Goal: Transaction & Acquisition: Purchase product/service

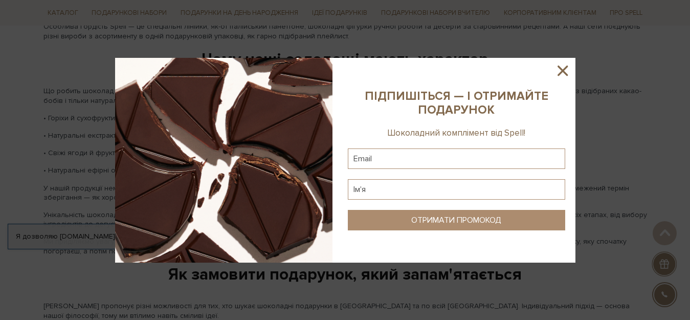
scroll to position [1431, 0]
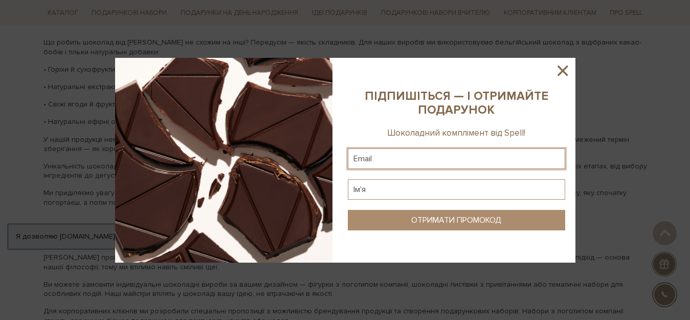
click at [376, 160] on input "text" at bounding box center [456, 158] width 217 height 20
type input "margoslav22@gmail.com"
click at [379, 185] on input "text" at bounding box center [456, 189] width 217 height 20
type input "Maryna"
click at [466, 222] on div "ОТРИМАТИ ПРОМОКОД" at bounding box center [456, 220] width 90 height 10
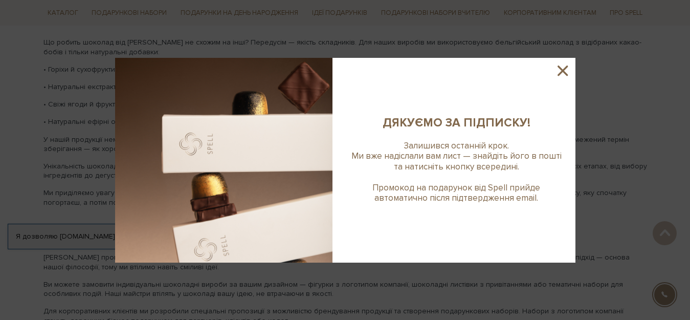
click at [561, 71] on icon at bounding box center [562, 70] width 10 height 10
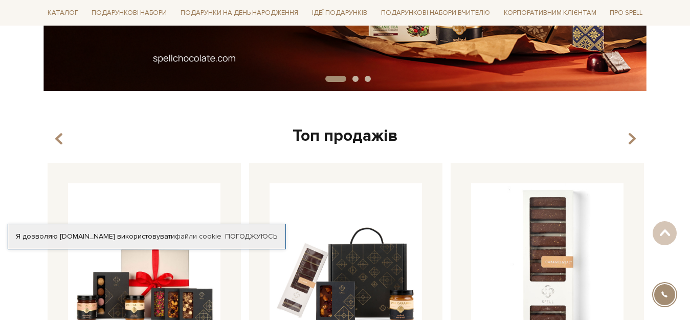
scroll to position [0, 0]
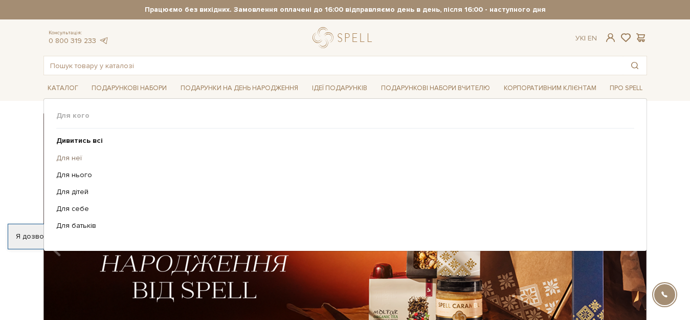
click at [69, 157] on link "Для неї" at bounding box center [341, 157] width 570 height 9
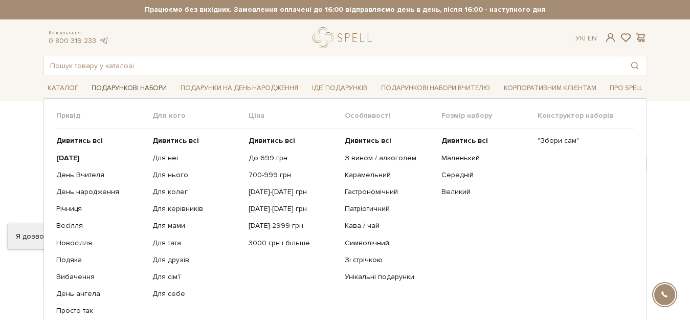
click at [142, 85] on link "Подарункові набори" at bounding box center [128, 88] width 83 height 16
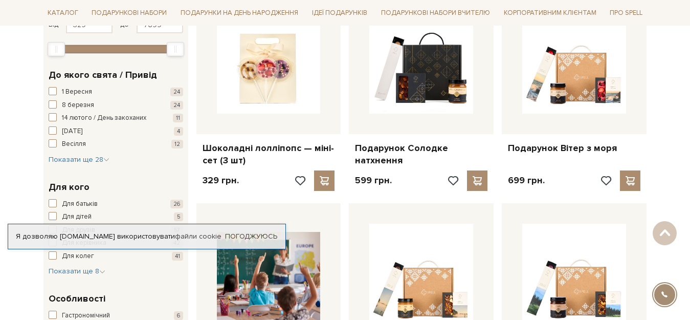
scroll to position [204, 0]
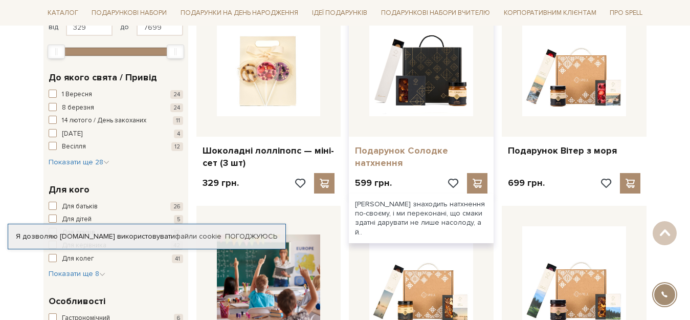
click at [383, 152] on link "Подарунок Солодке натхнення" at bounding box center [421, 157] width 132 height 24
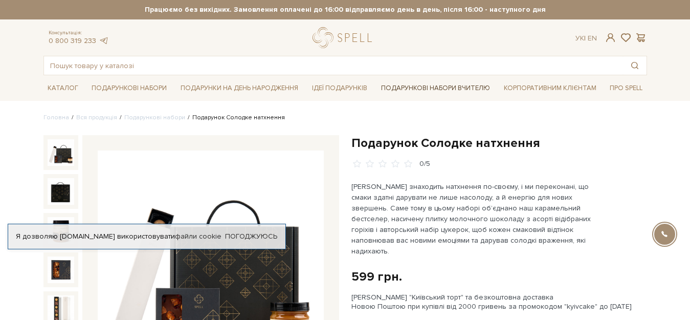
click at [444, 85] on link "Подарункові набори Вчителю" at bounding box center [435, 87] width 117 height 17
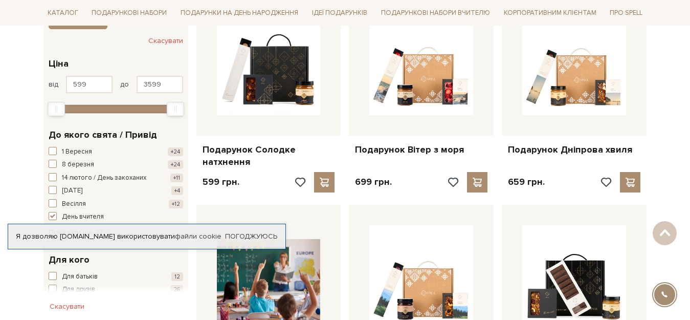
scroll to position [204, 0]
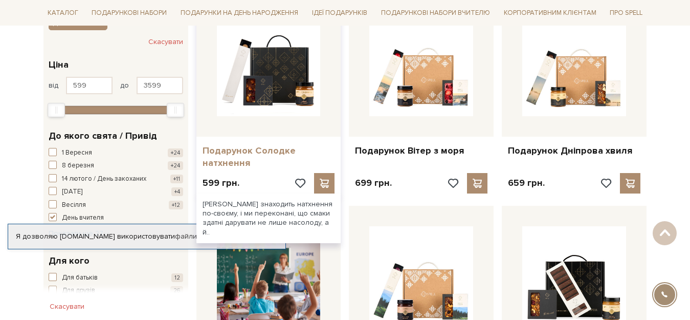
click at [244, 150] on link "Подарунок Солодке натхнення" at bounding box center [268, 157] width 132 height 24
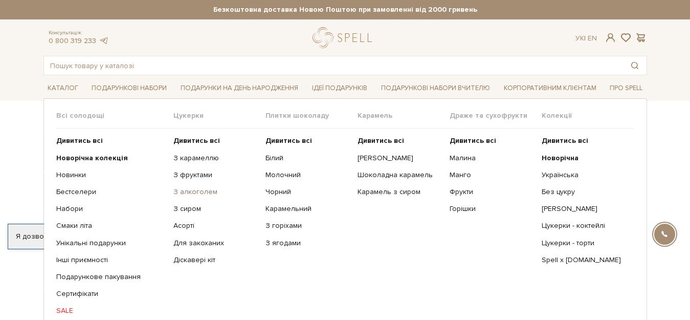
click at [189, 193] on link "З алкоголем" at bounding box center [215, 191] width 84 height 9
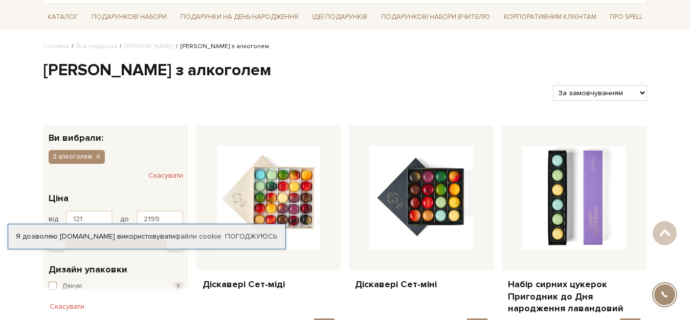
scroll to position [51, 0]
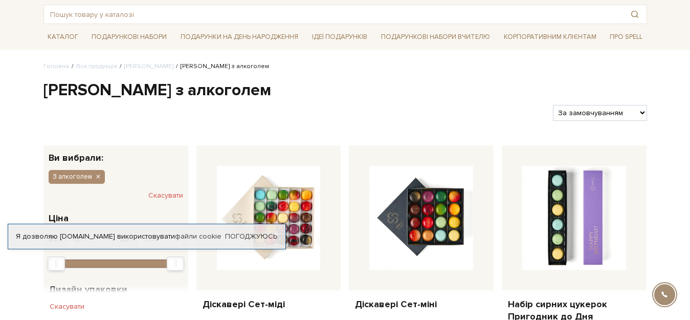
click at [639, 112] on select "За замовчуванням За Ціною (зростання) За Ціною (зменшення) Новинки За популярні…" at bounding box center [600, 113] width 94 height 16
select select "https://spellchocolate.com/our-productions/seti-cukerok/z-alkogolem?sort=p.pric…"
click at [553, 105] on select "За замовчуванням За Ціною (зростання) За Ціною (зменшення) Новинки За популярні…" at bounding box center [600, 113] width 94 height 16
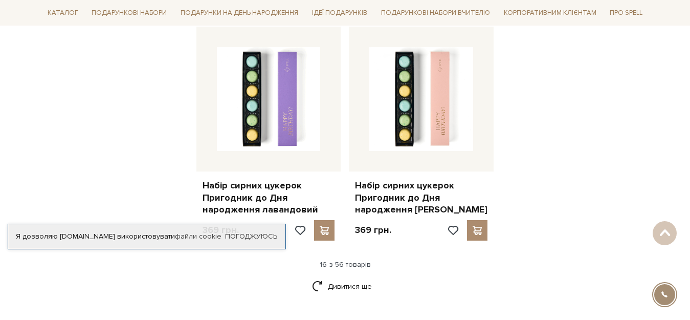
scroll to position [1329, 0]
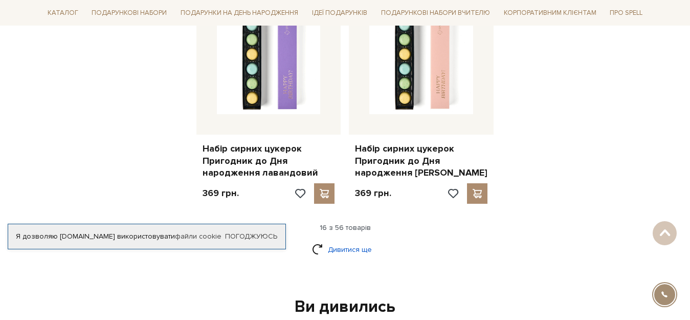
click at [349, 240] on link "Дивитися ще" at bounding box center [345, 249] width 66 height 18
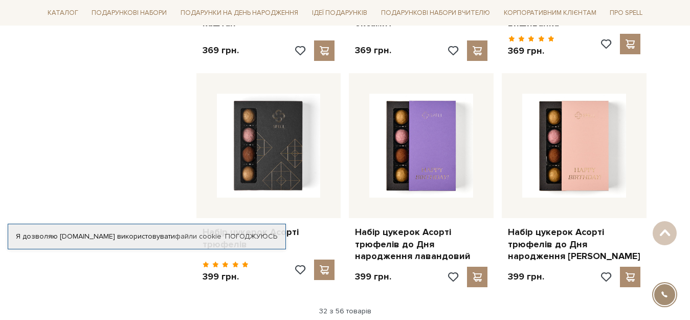
scroll to position [2403, 0]
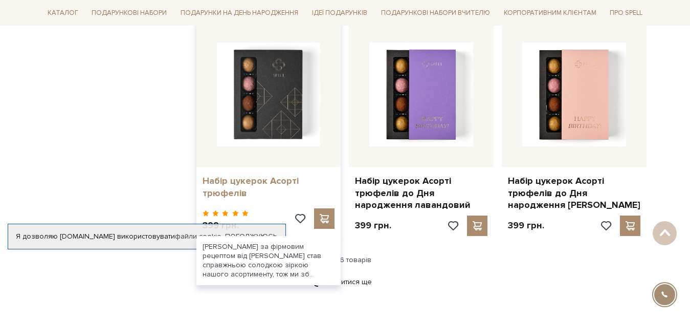
click at [255, 175] on link "Набір цукерок Асорті трюфелів" at bounding box center [268, 187] width 132 height 24
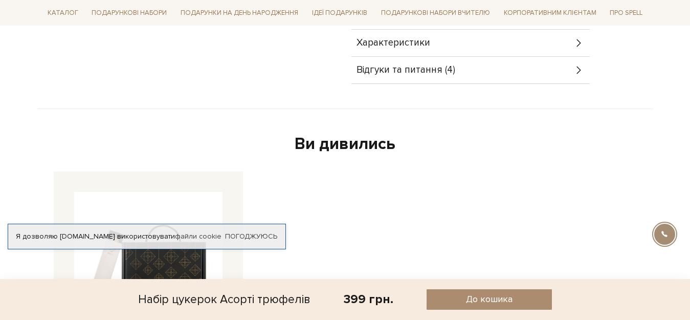
scroll to position [665, 0]
